Goal: Task Accomplishment & Management: Manage account settings

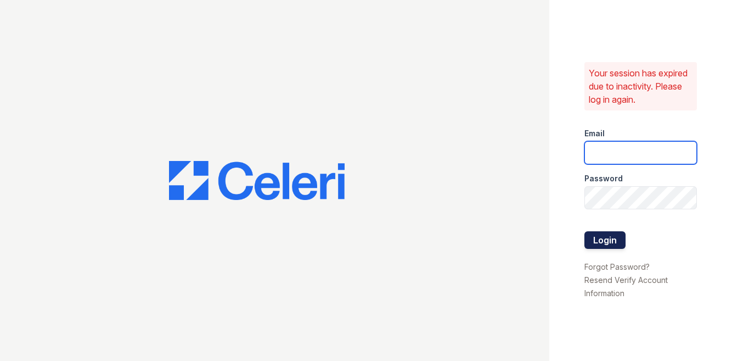
type input "[EMAIL_ADDRESS][DOMAIN_NAME]"
click at [611, 234] on button "Login" at bounding box center [604, 240] width 41 height 18
